Goal: Information Seeking & Learning: Learn about a topic

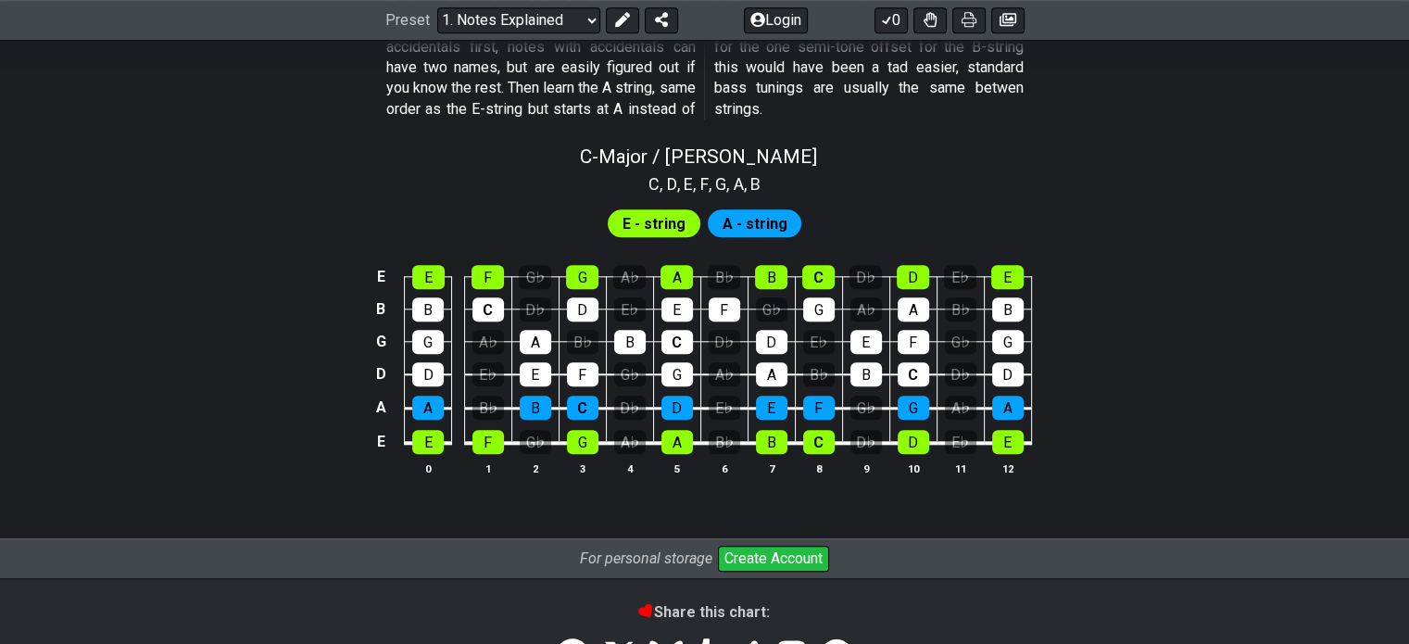
scroll to position [1754, 0]
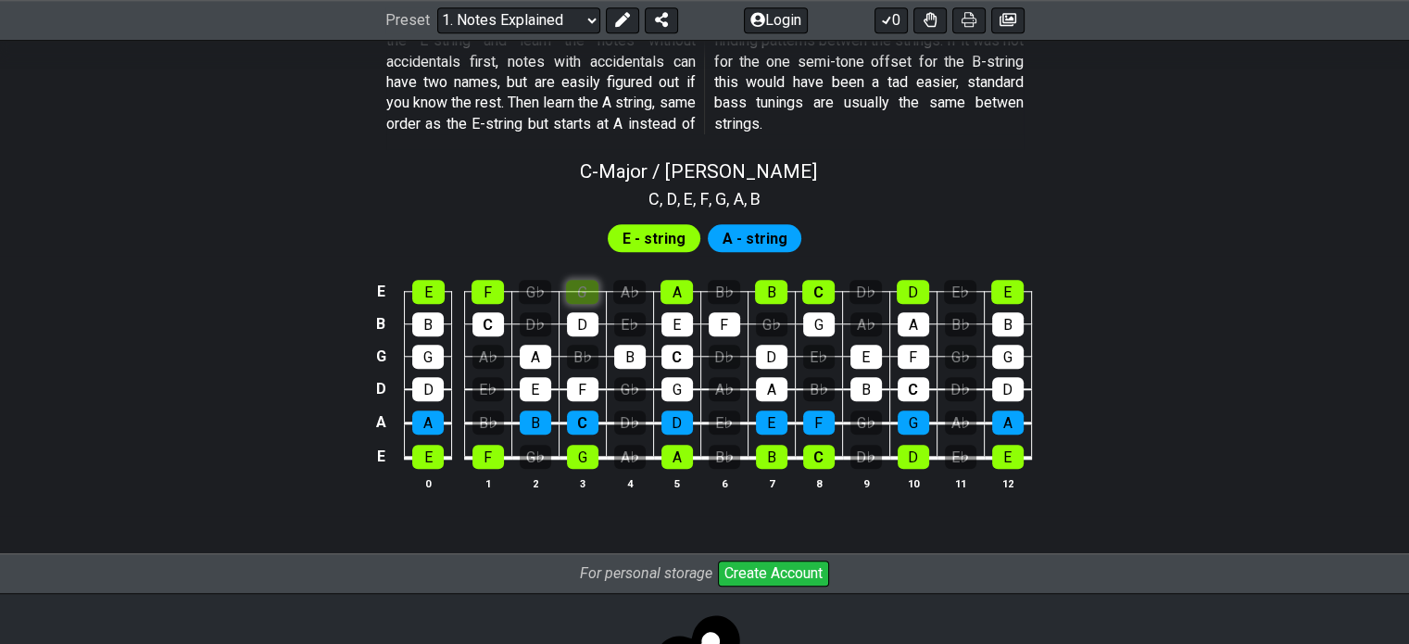
click at [580, 291] on div "G" at bounding box center [582, 292] width 32 height 24
click at [571, 292] on div "G" at bounding box center [582, 292] width 32 height 24
click at [581, 329] on div "D" at bounding box center [583, 324] width 32 height 24
click at [589, 295] on div "G" at bounding box center [582, 292] width 32 height 24
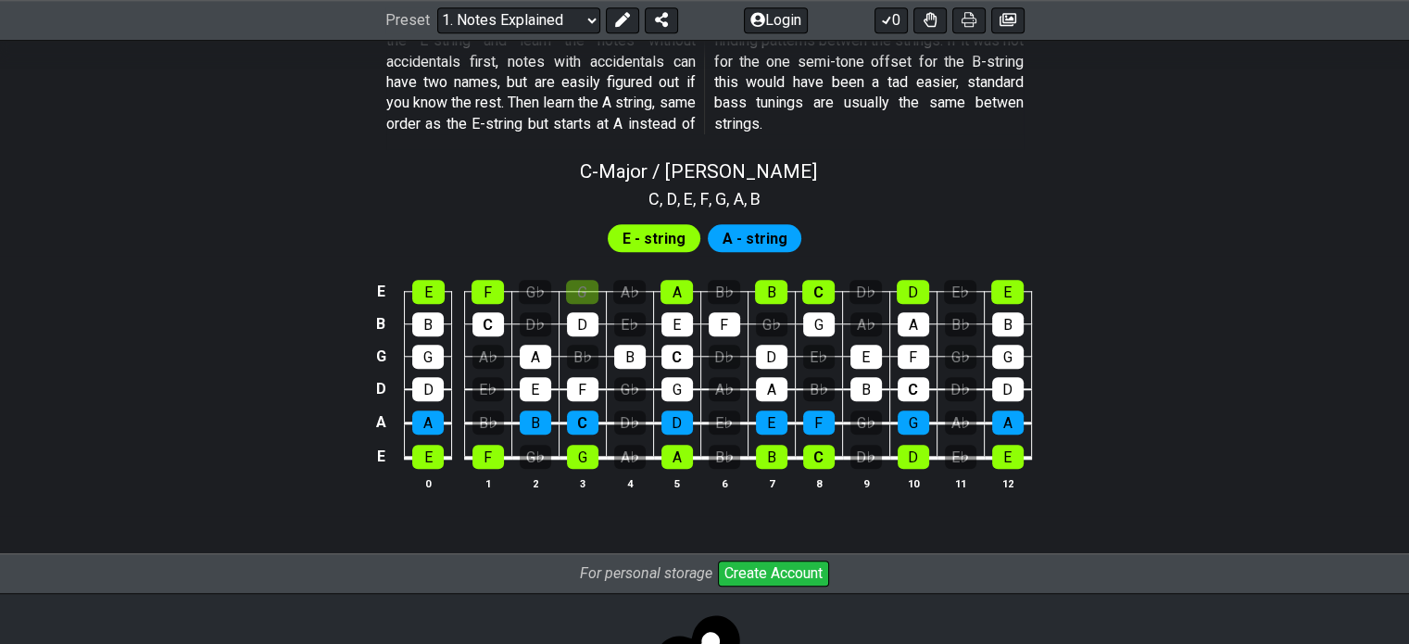
click at [640, 233] on span "E - string" at bounding box center [654, 238] width 63 height 27
click at [714, 231] on div "A - string" at bounding box center [755, 238] width 95 height 28
click at [573, 286] on div "G" at bounding box center [582, 292] width 32 height 24
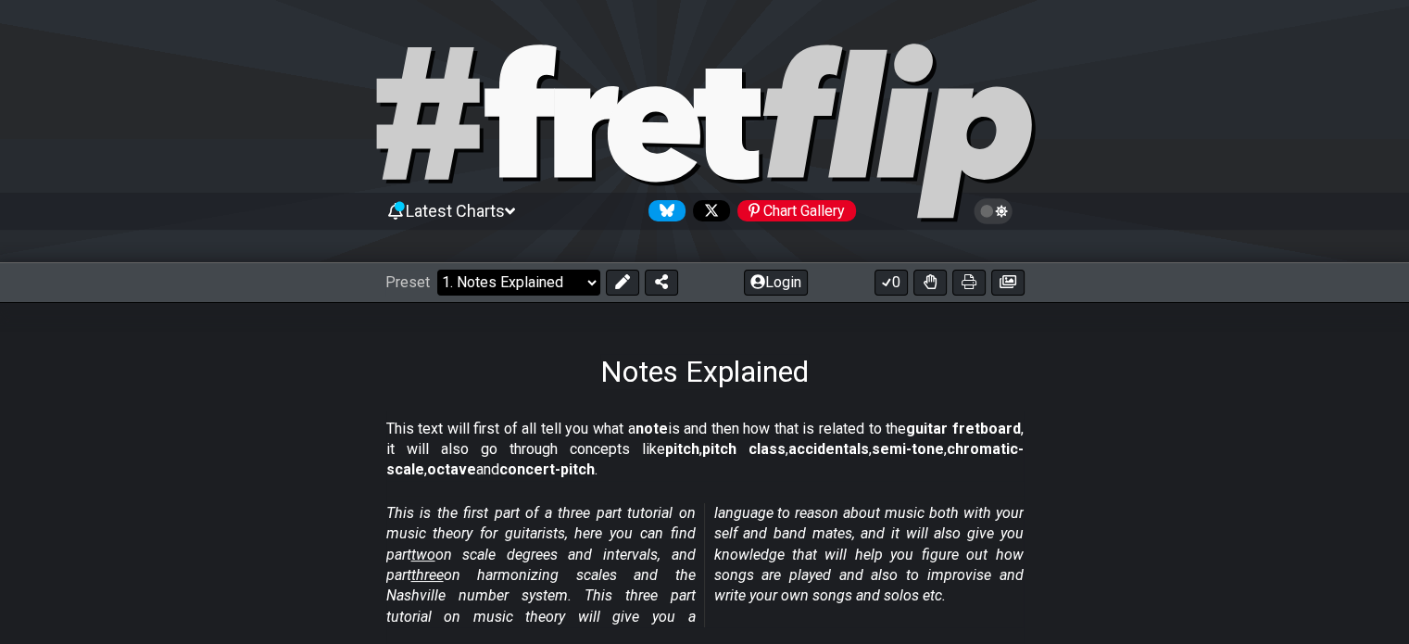
click at [491, 284] on select "Welcome to #fretflip! Initial Preset Custom Preset Minor Pentatonic Major Penta…" at bounding box center [518, 283] width 163 height 26
click at [322, 367] on div "Notes Explained" at bounding box center [704, 345] width 1409 height 87
